Goal: Information Seeking & Learning: Check status

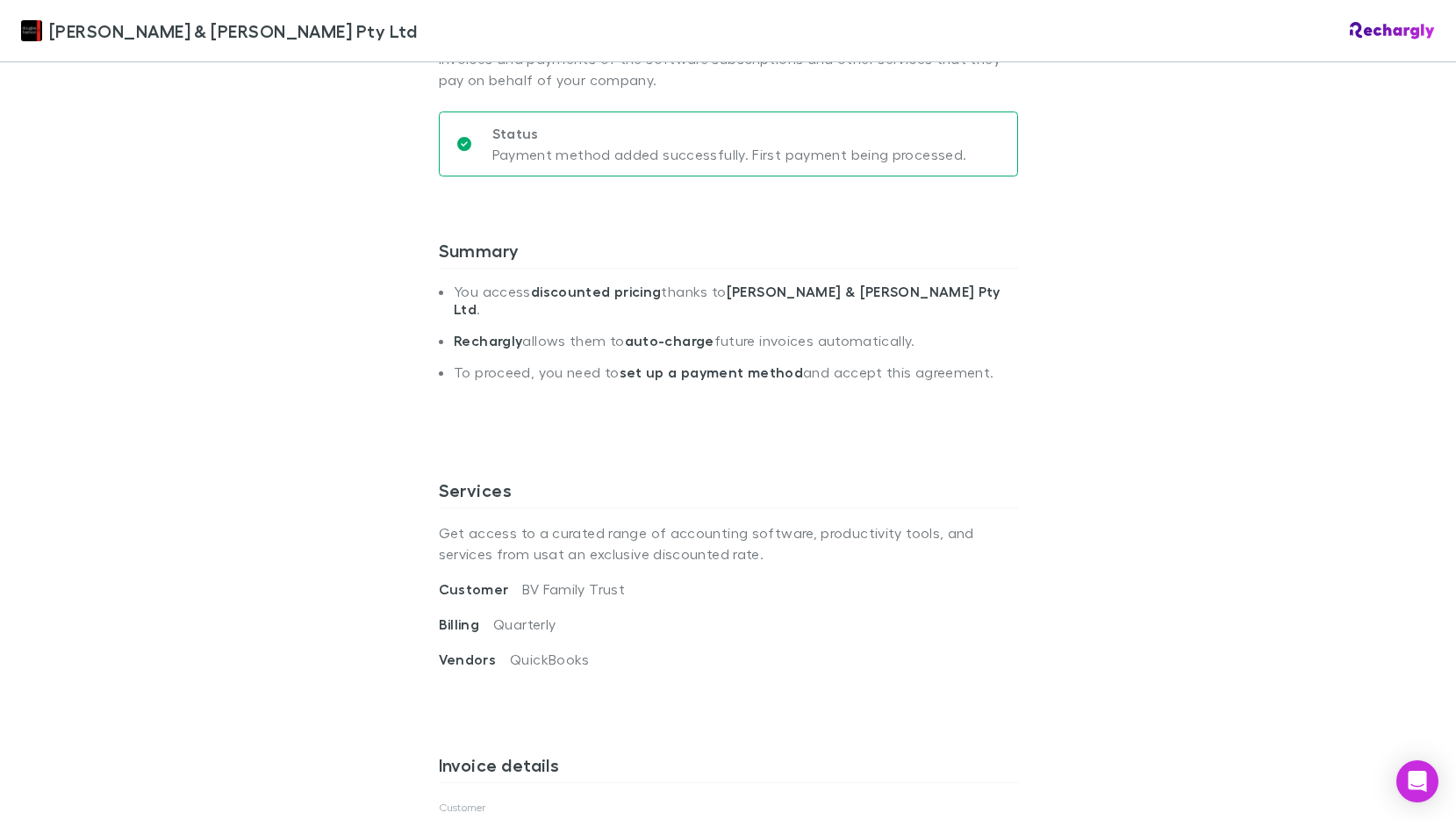
scroll to position [526, 0]
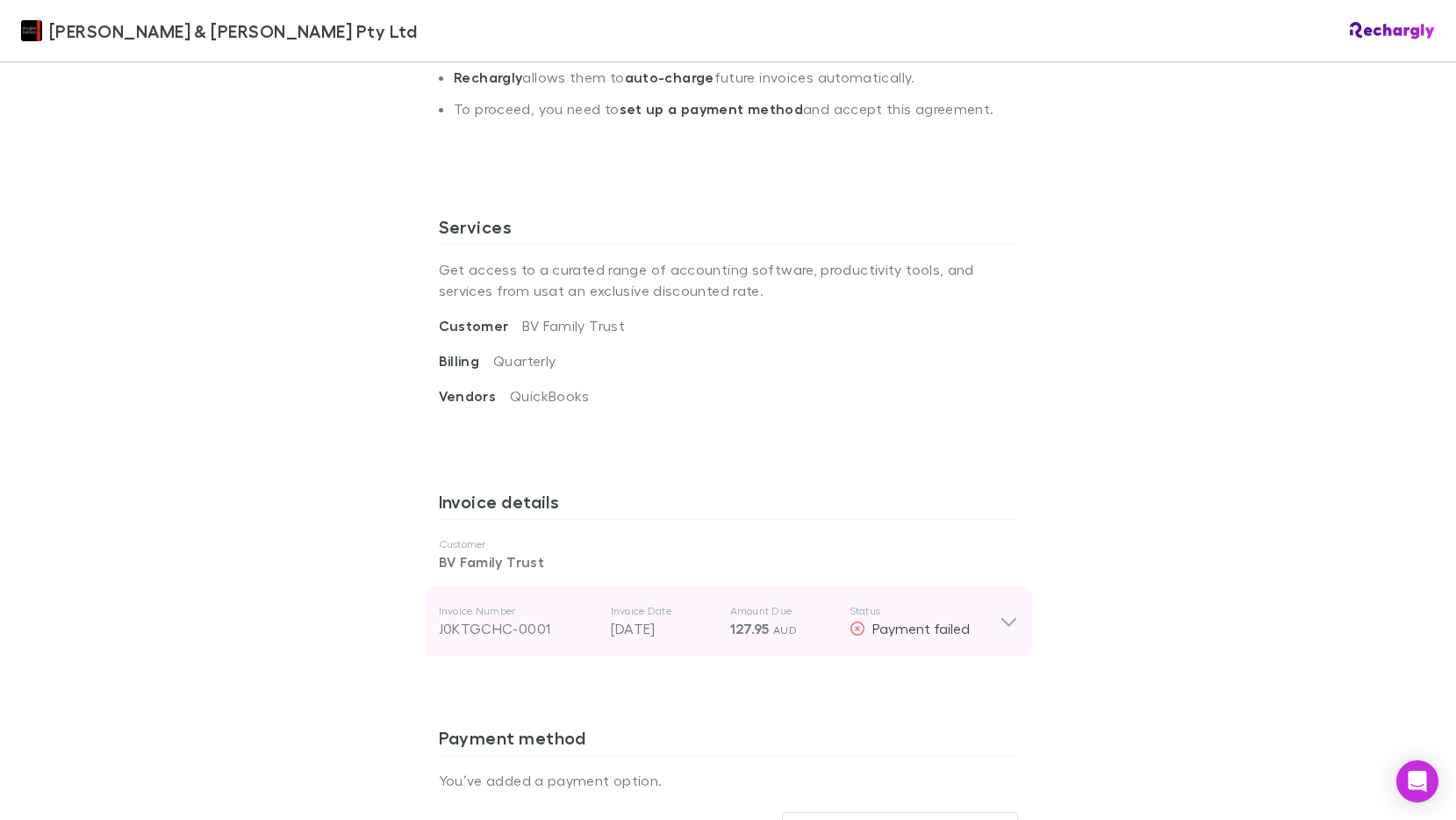
click at [1012, 606] on div "Invoice Number J0KTGCHC-0001 Invoice Date 01 Oct 2025 Amount Due 127.95 AUD Sta…" at bounding box center [728, 621] width 607 height 70
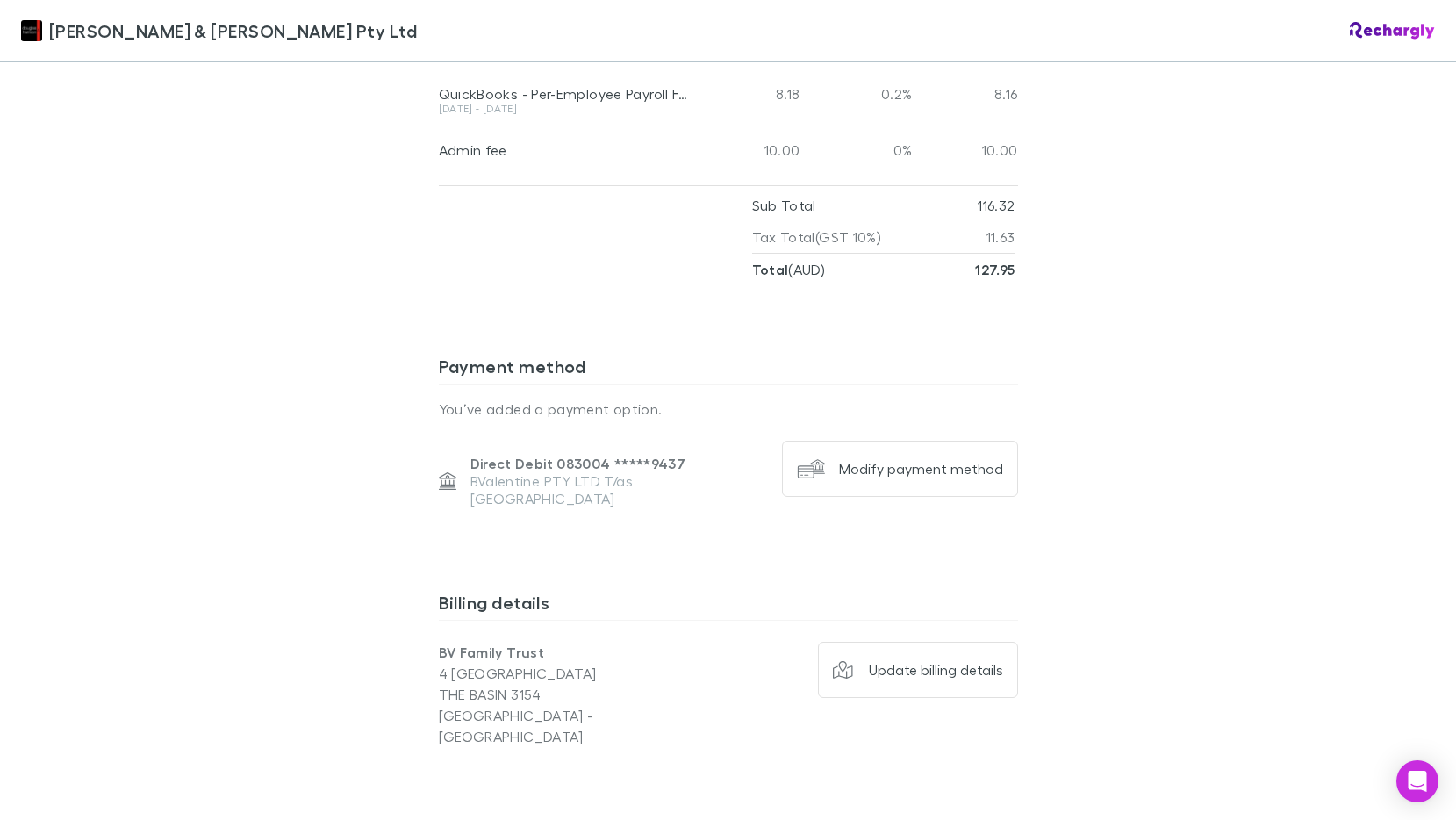
scroll to position [1728, 0]
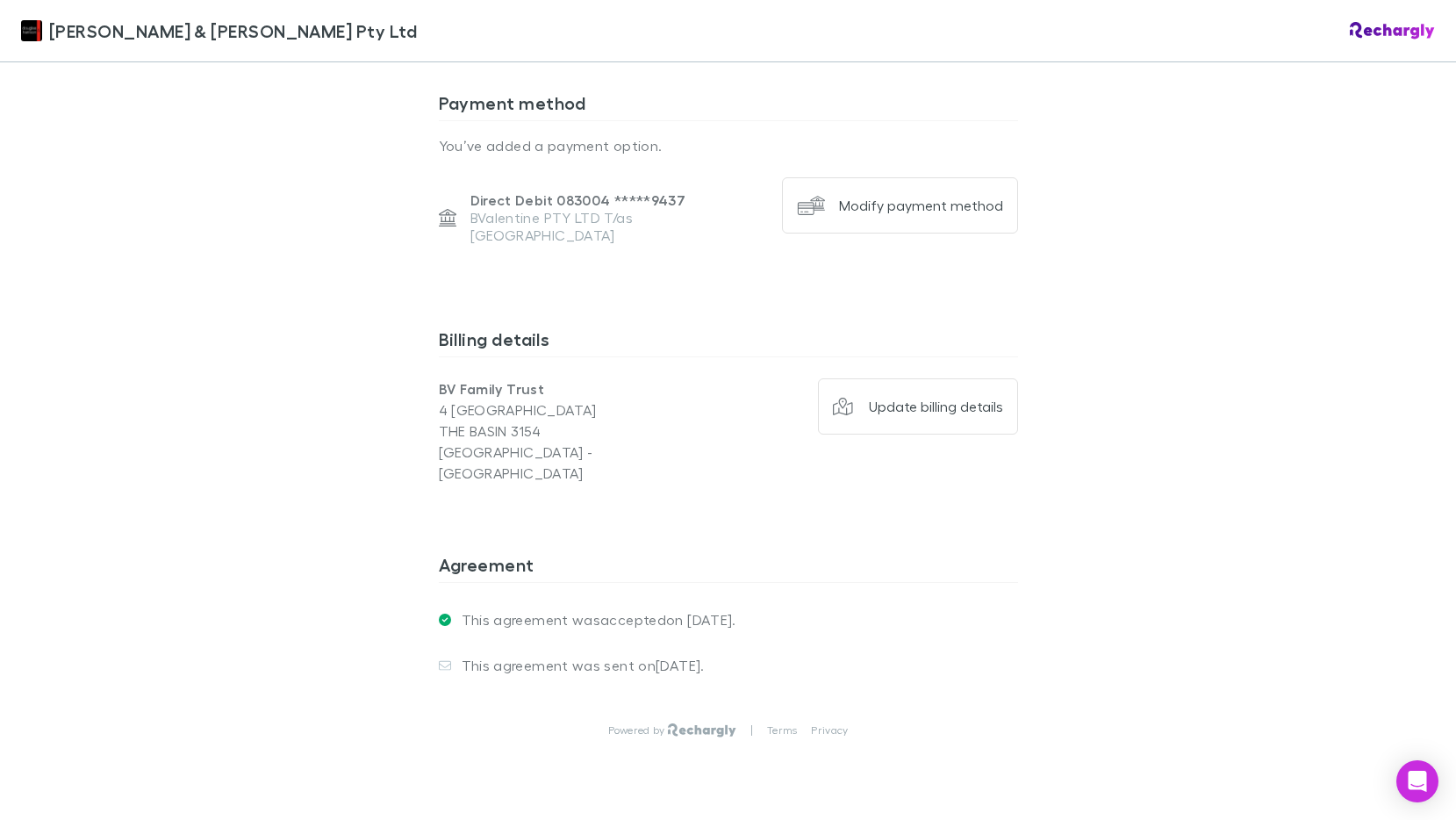
click at [1161, 457] on div "Douglas & Harrison Pty Ltd Douglas & Harrison Pty Ltd Software subscriptions ag…" at bounding box center [728, 410] width 1456 height 820
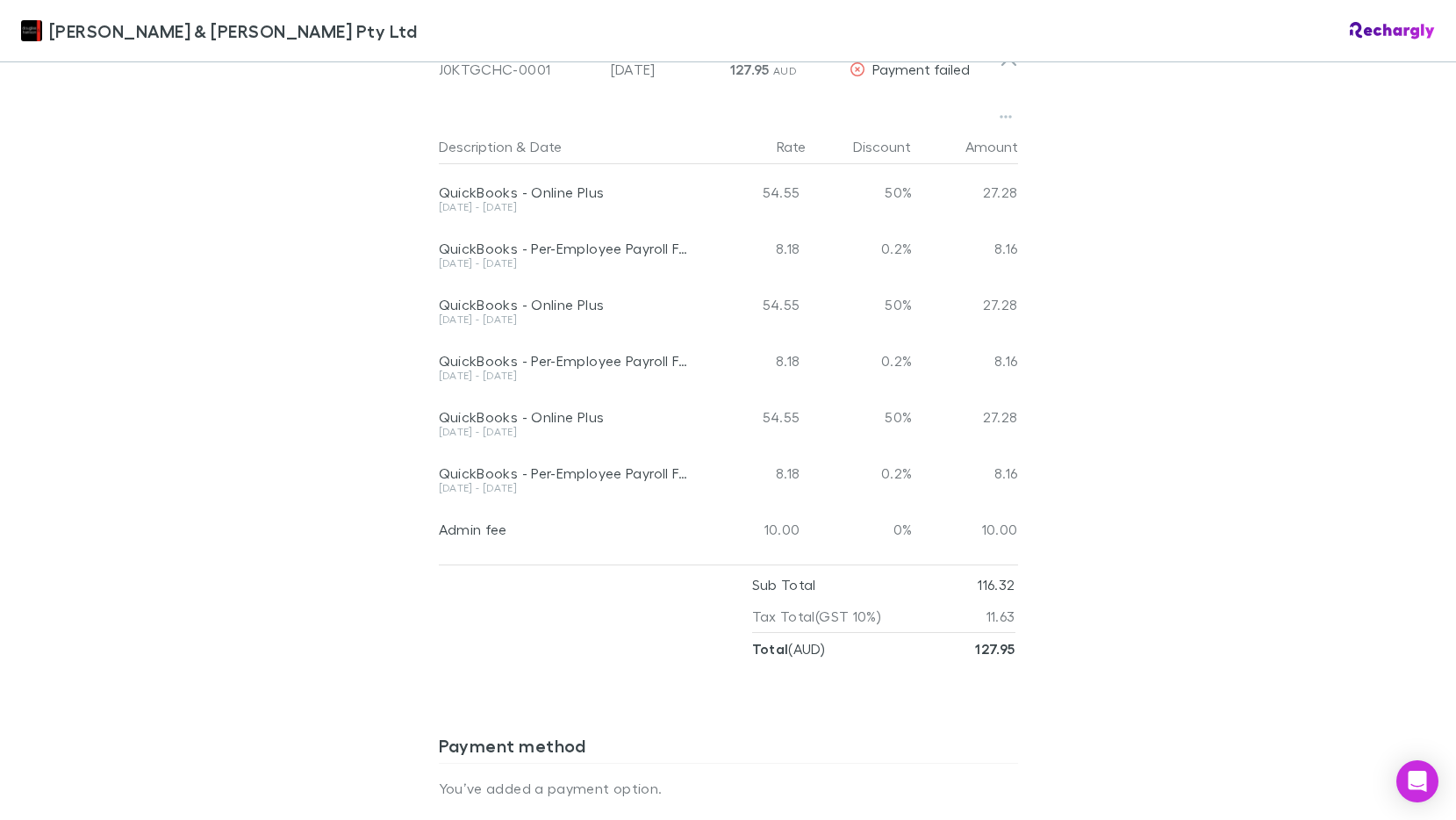
scroll to position [998, 0]
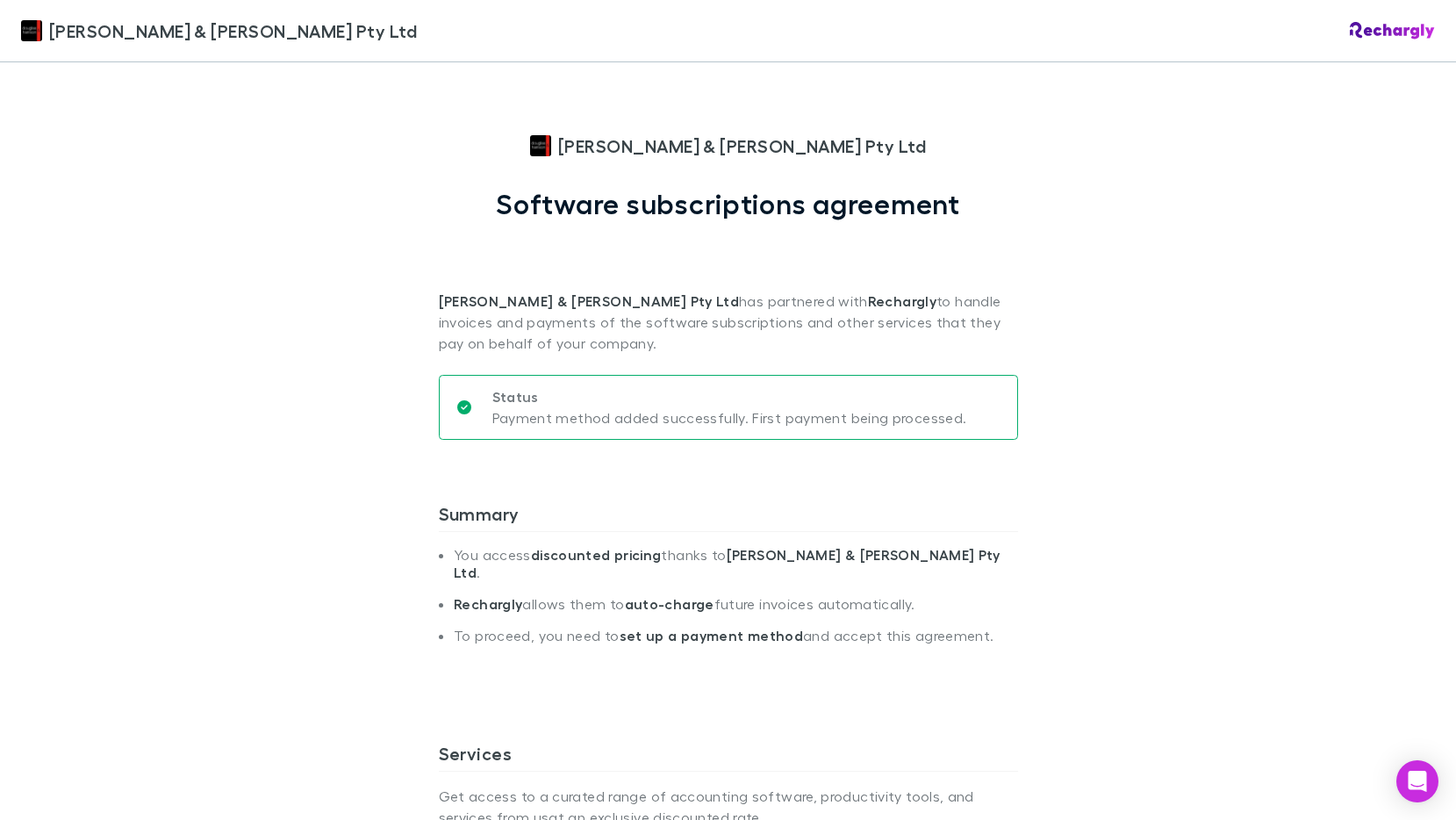
scroll to position [526, 0]
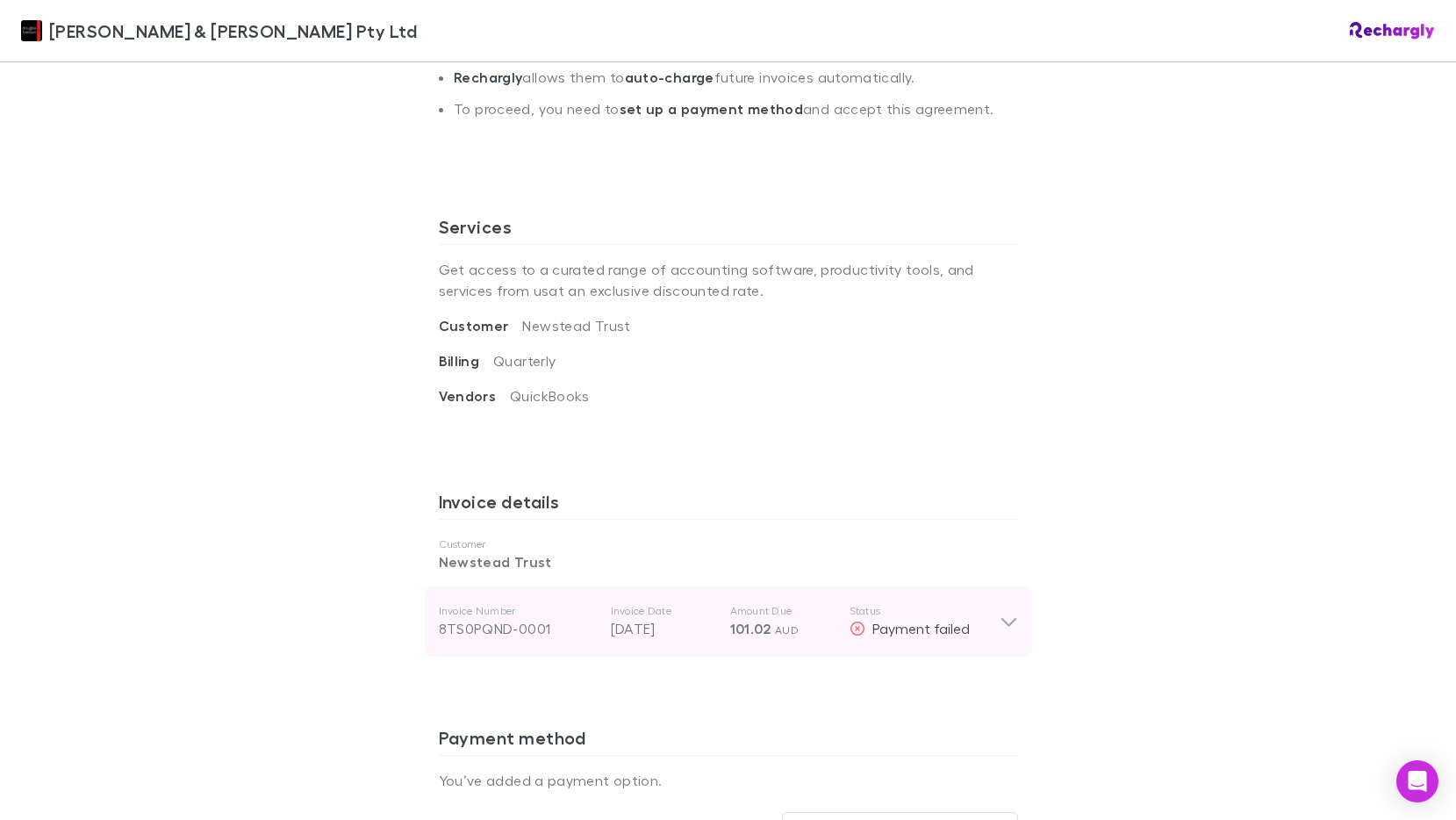
click at [1007, 610] on icon at bounding box center [1009, 620] width 18 height 21
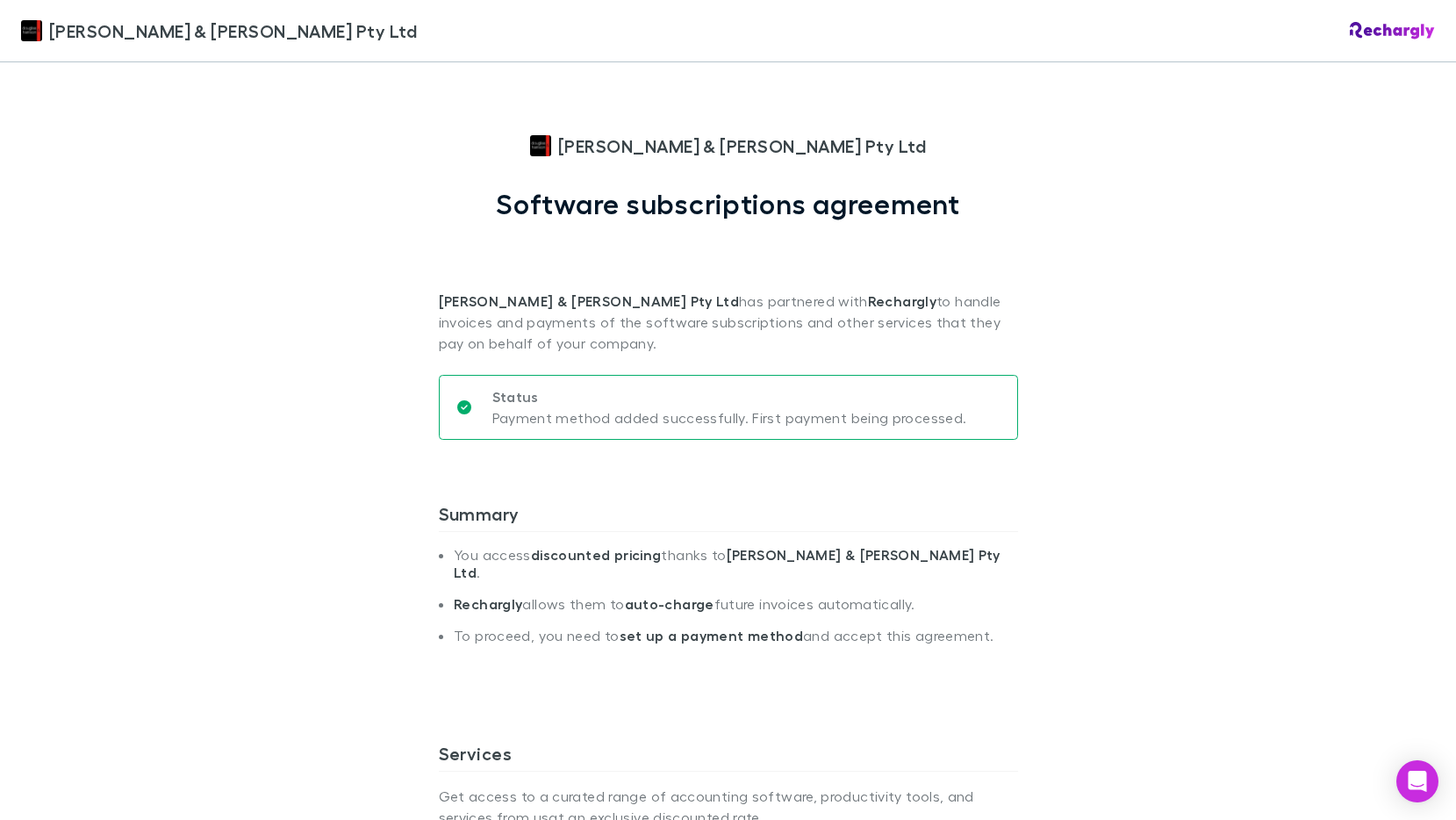
click at [336, 474] on div "Douglas & Harrison Pty Ltd Douglas & Harrison Pty Ltd Software subscriptions ag…" at bounding box center [728, 410] width 1456 height 820
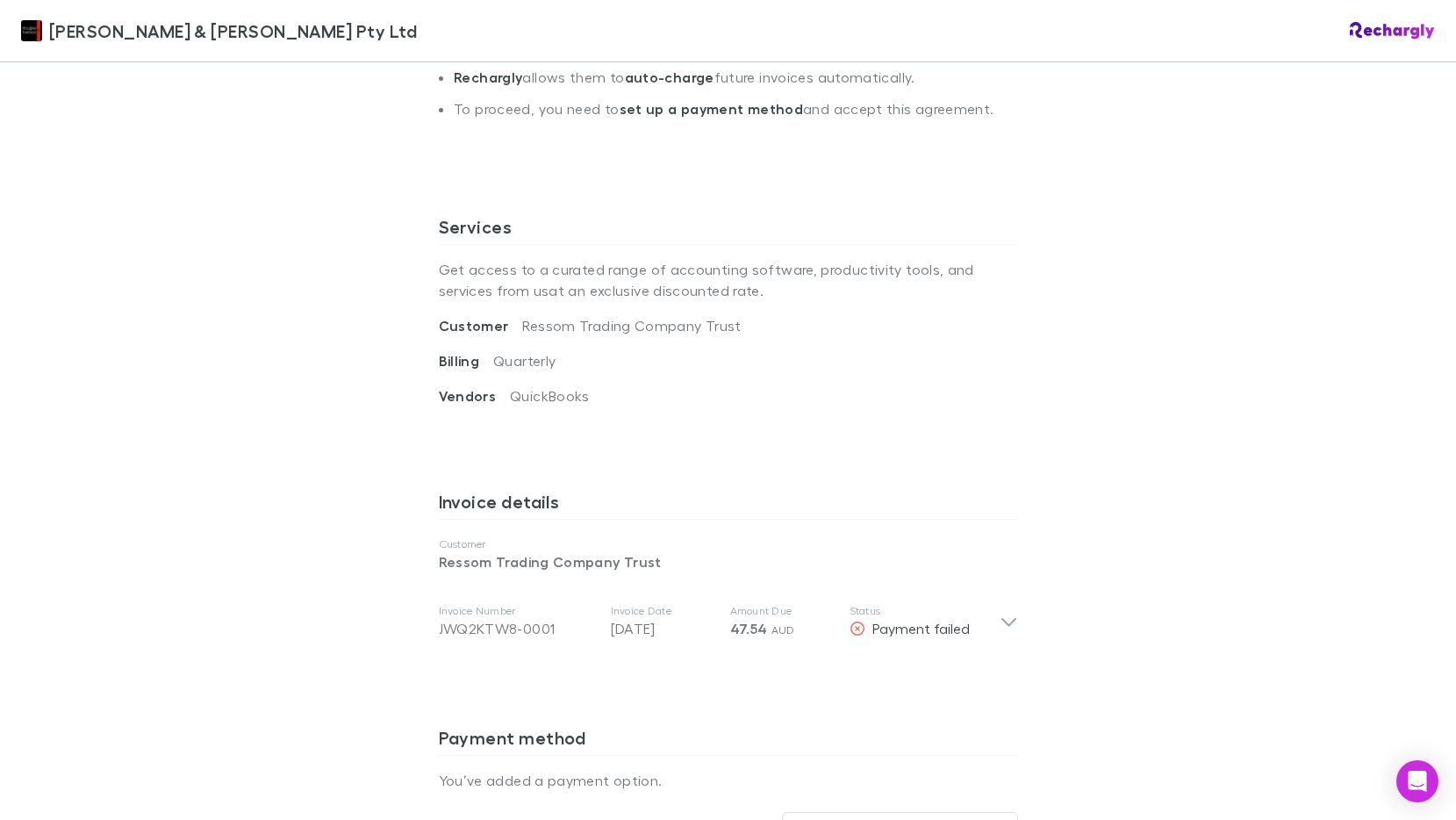
scroll to position [175, 0]
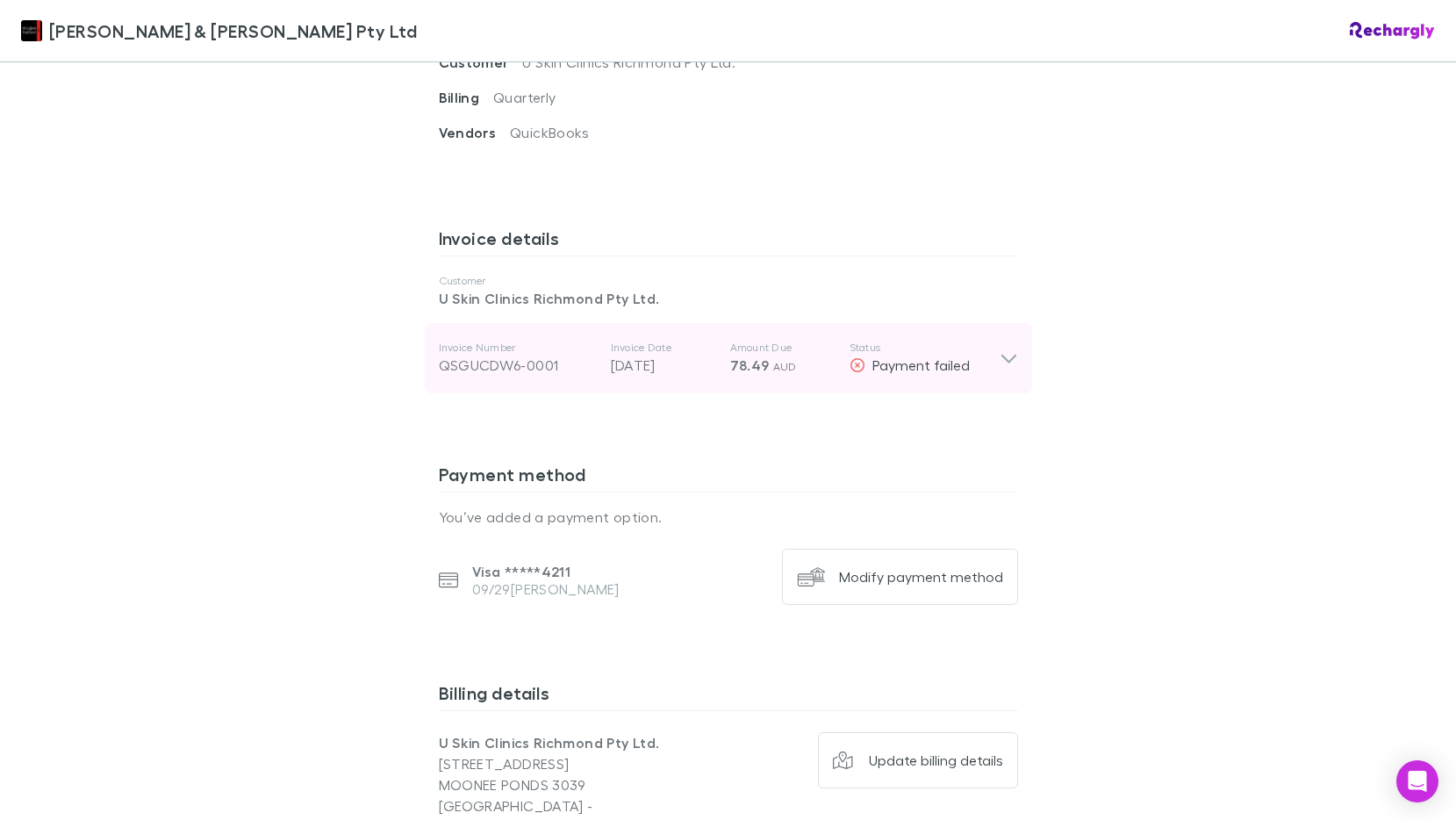
click at [1002, 348] on icon at bounding box center [1009, 358] width 18 height 21
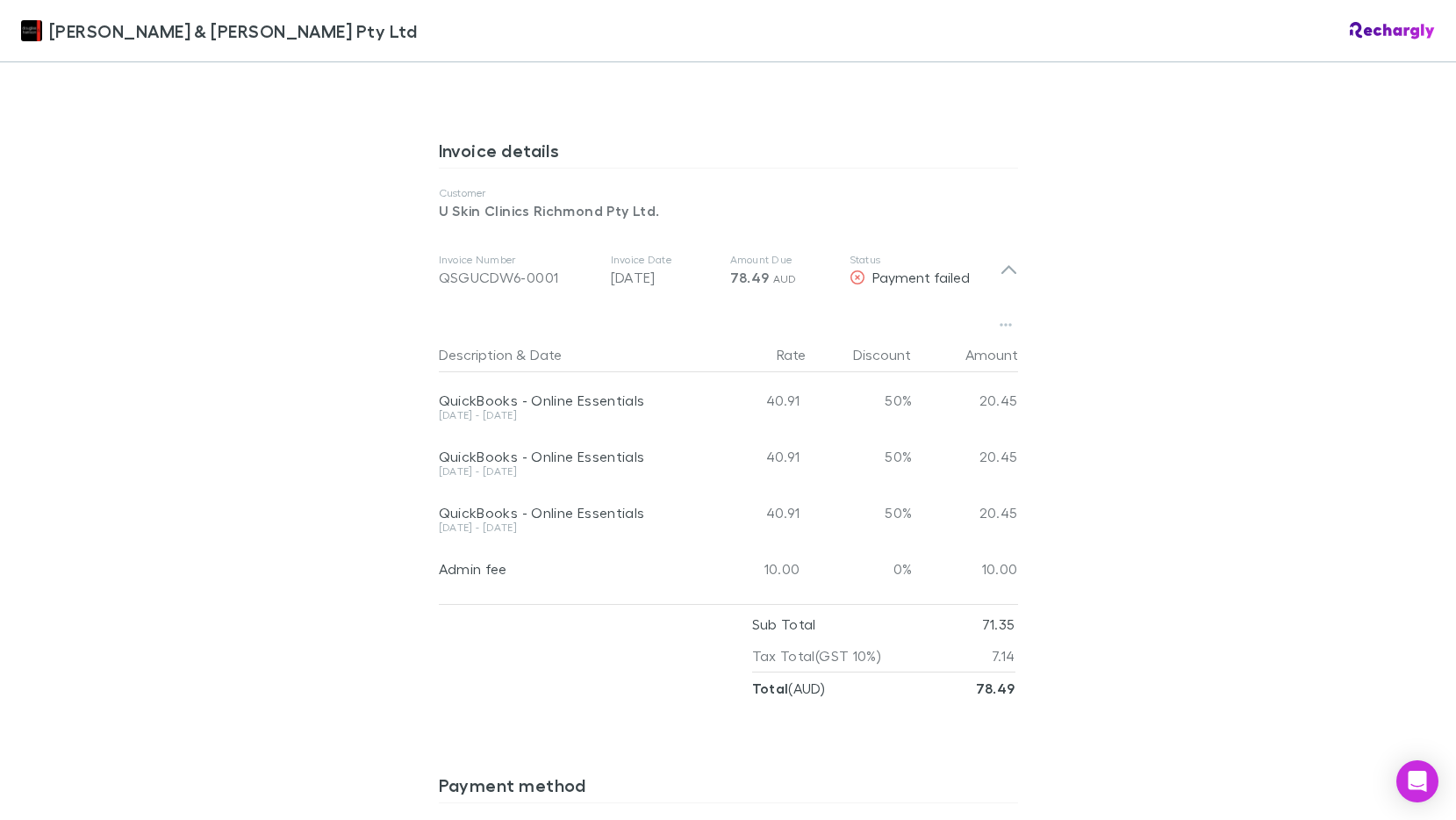
scroll to position [965, 0]
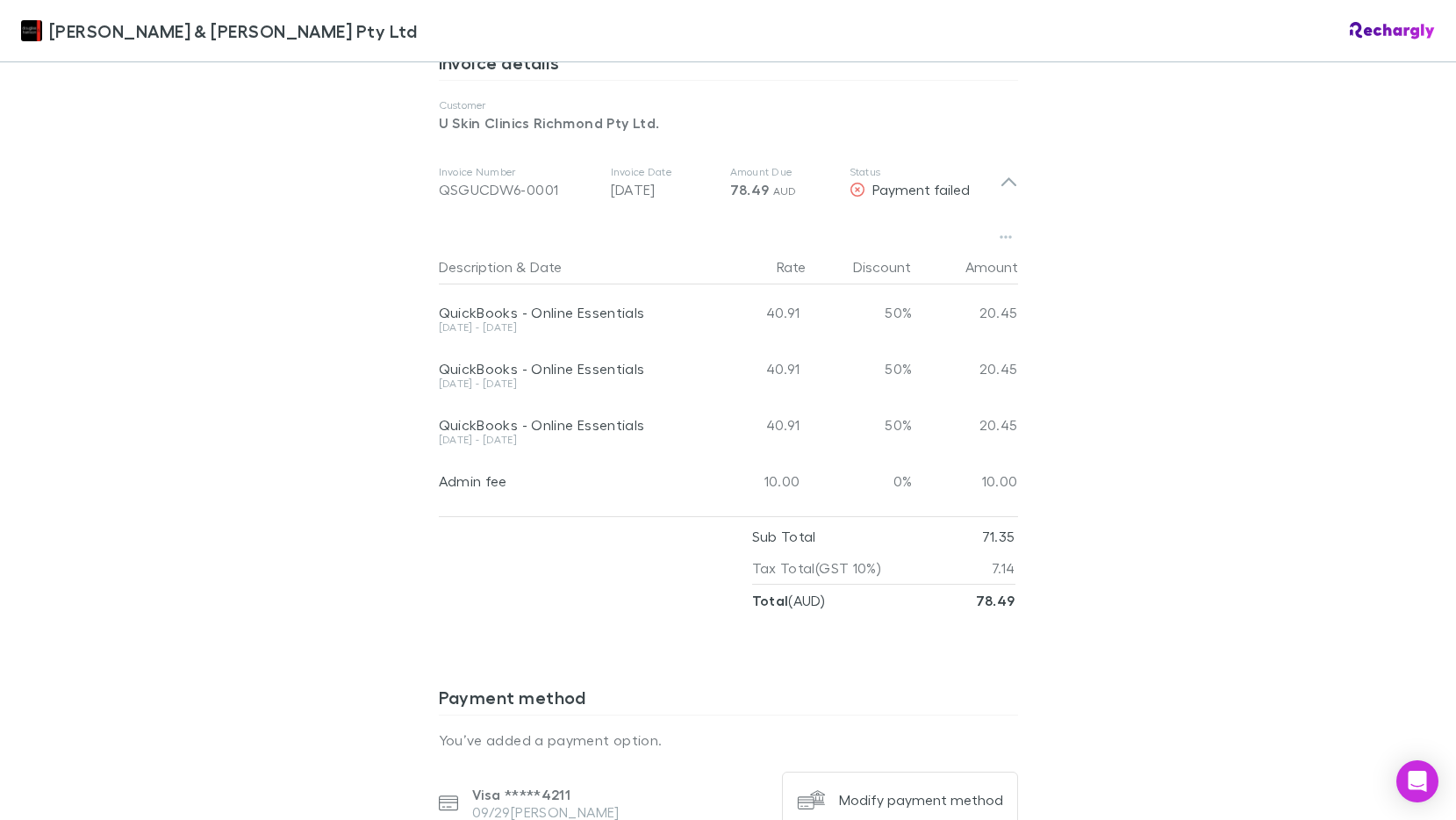
click at [1197, 538] on div "Douglas & Harrison Pty Ltd Douglas & Harrison Pty Ltd Software subscriptions ag…" at bounding box center [728, 410] width 1456 height 820
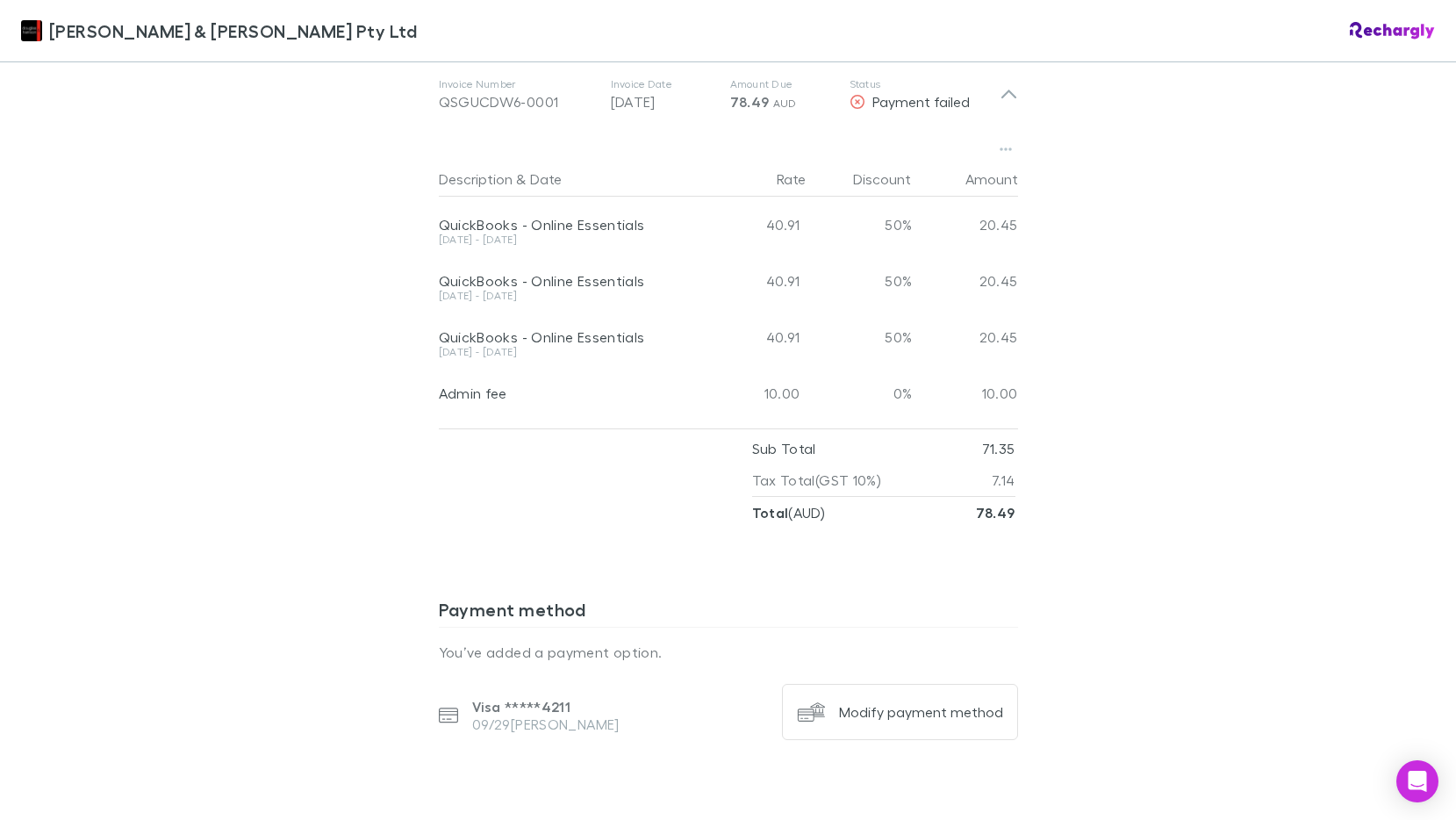
scroll to position [1228, 0]
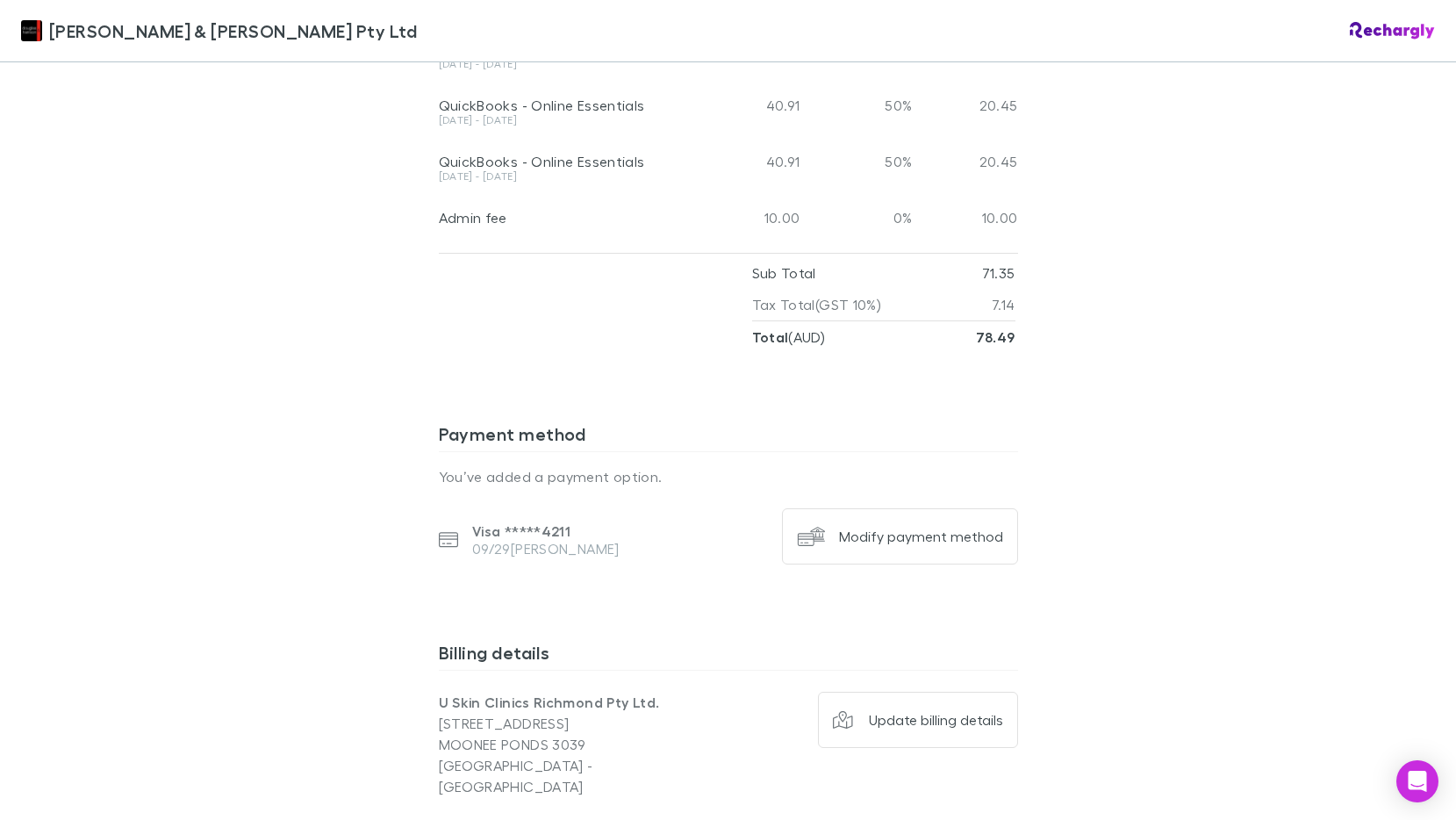
click at [1292, 608] on div "Douglas & Harrison Pty Ltd Douglas & Harrison Pty Ltd Software subscriptions ag…" at bounding box center [728, 410] width 1456 height 820
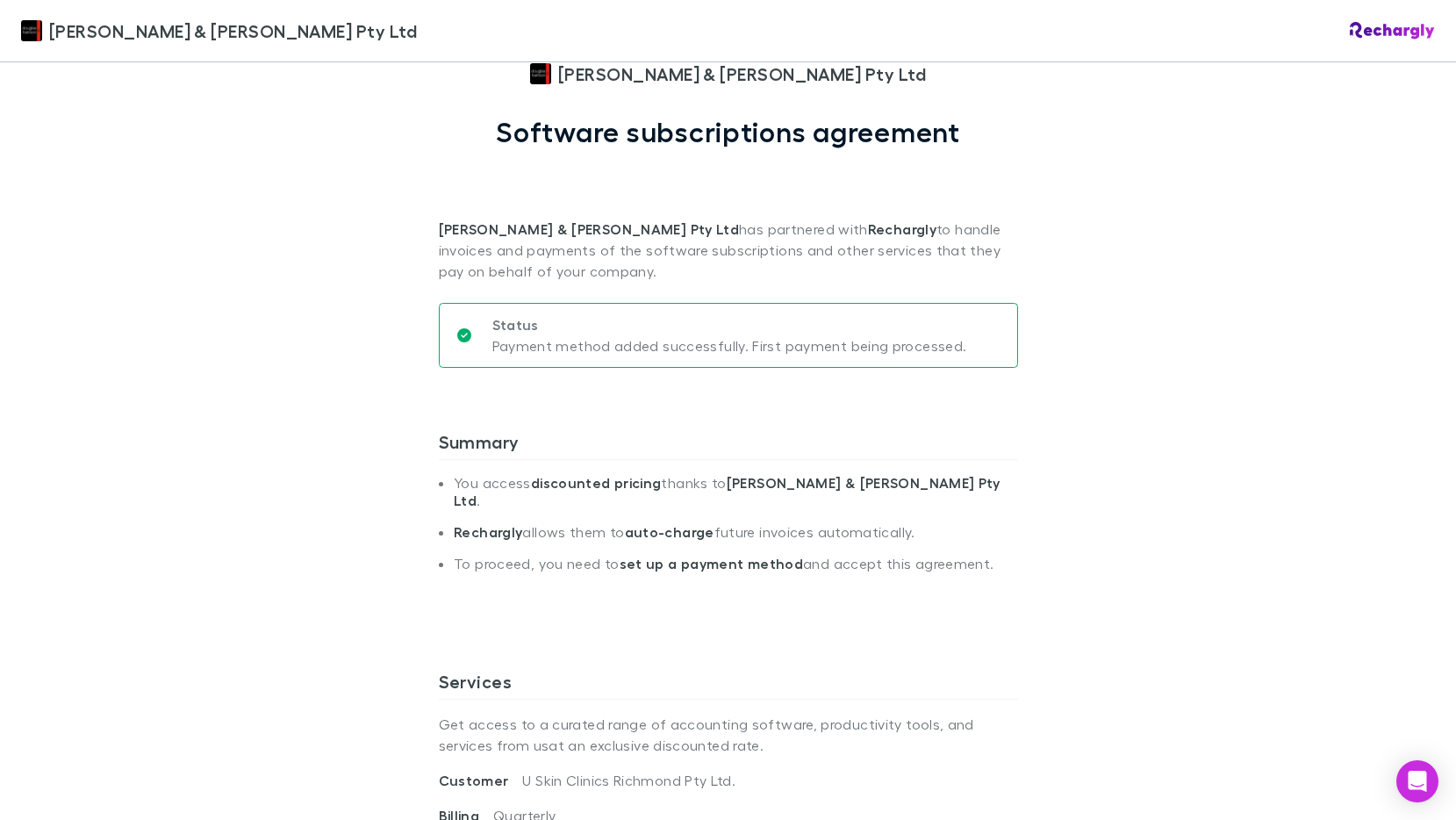
scroll to position [0, 0]
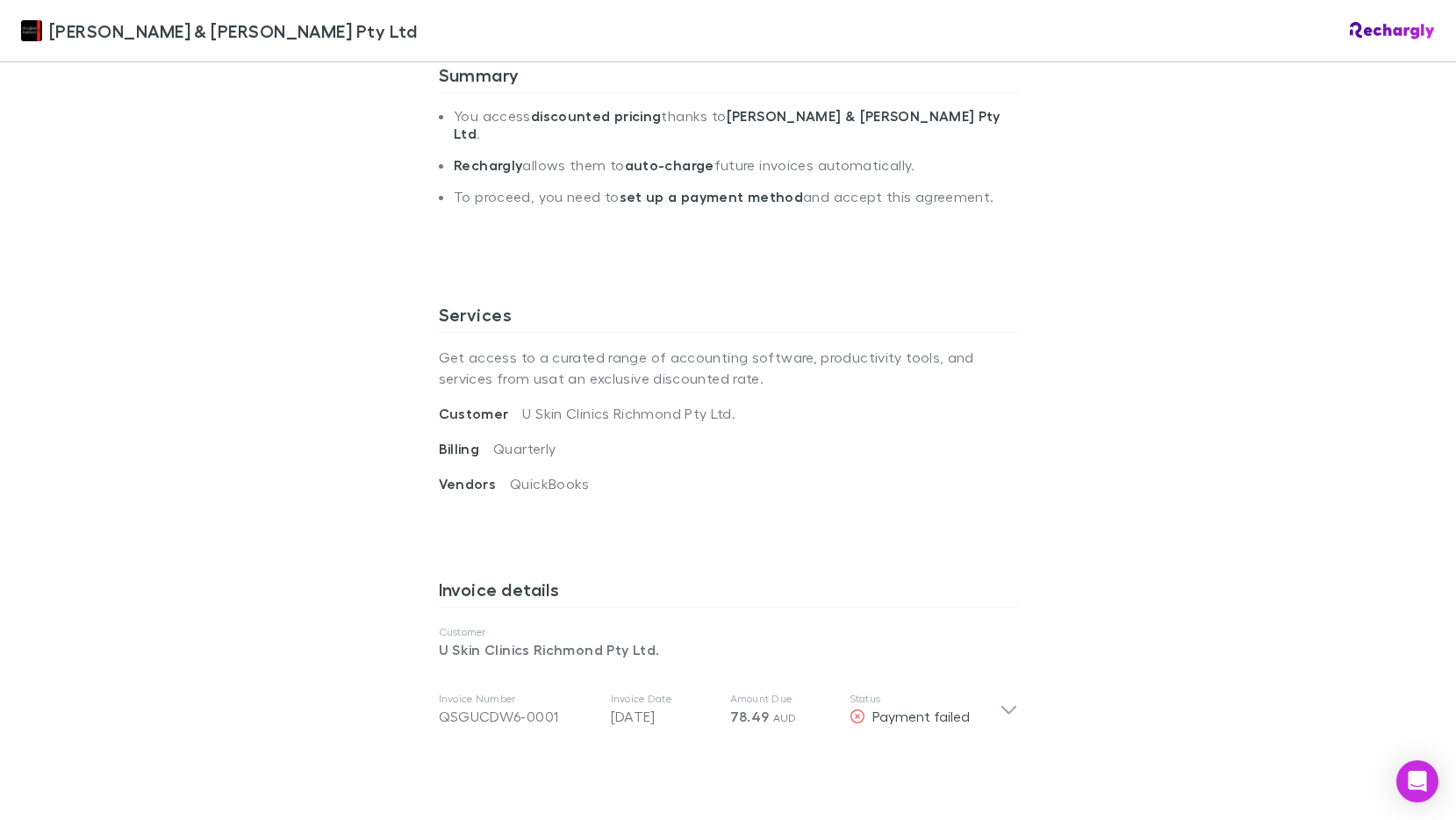
scroll to position [526, 0]
